Goal: Find specific page/section: Find specific page/section

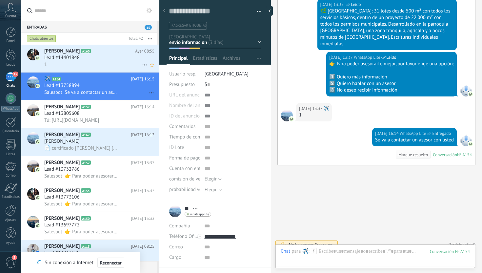
click at [98, 59] on div "Lead #14401848" at bounding box center [99, 57] width 110 height 7
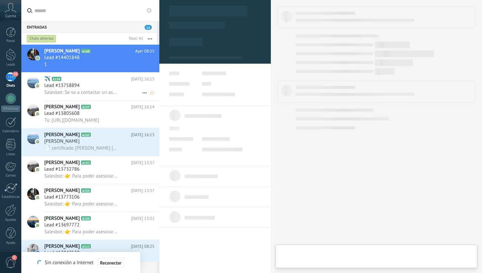
click at [92, 86] on div "Lead #13758894" at bounding box center [99, 85] width 110 height 7
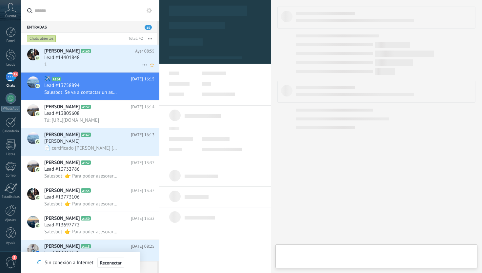
click at [84, 54] on h2 "Alba A160" at bounding box center [89, 51] width 91 height 7
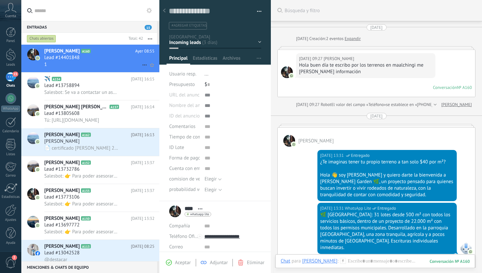
click at [75, 57] on span "Lead #14401848" at bounding box center [61, 57] width 35 height 7
